Goal: Check status

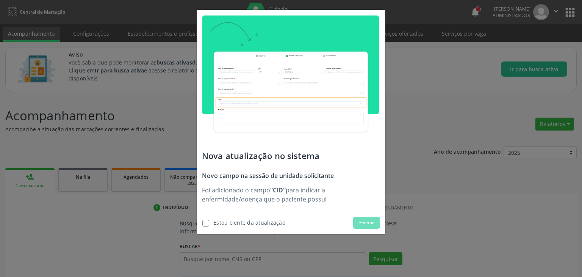
click at [367, 228] on button "Fechar" at bounding box center [366, 222] width 27 height 12
click at [259, 224] on div "Estou ciente da atualização" at bounding box center [249, 222] width 72 height 8
checkbox input "true"
click at [373, 224] on span "Fechar" at bounding box center [366, 222] width 15 height 7
click at [370, 221] on span "Fechar" at bounding box center [366, 222] width 15 height 7
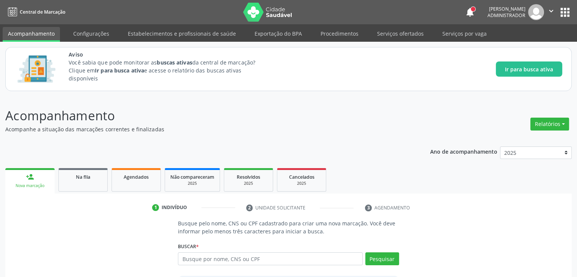
click at [473, 9] on div at bounding box center [473, 9] width 5 height 5
click at [470, 11] on button "notifications" at bounding box center [469, 12] width 11 height 11
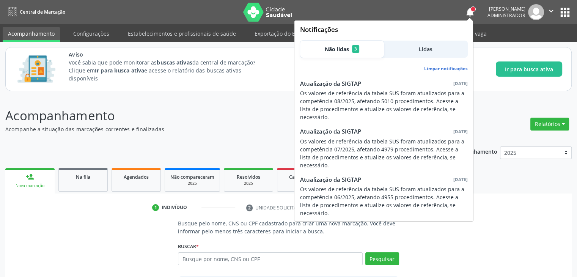
click at [260, 114] on p "Acompanhamento" at bounding box center [203, 115] width 396 height 19
click at [246, 82] on p "Você sabia que pode monitorar as buscas ativas da central de marcação? Clique e…" at bounding box center [169, 70] width 201 height 24
click at [186, 99] on div "Acompanhamento Acompanhe a situação das marcações correntes e finalizadas Relat…" at bounding box center [288, 221] width 577 height 251
click at [345, 53] on span "Não lidas" at bounding box center [337, 49] width 24 height 8
click at [381, 48] on button "Não lidas 3" at bounding box center [342, 49] width 84 height 17
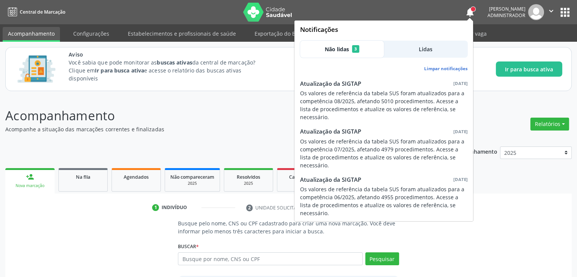
click at [326, 48] on span "Não lidas" at bounding box center [337, 49] width 24 height 8
